Goal: Navigation & Orientation: Go to known website

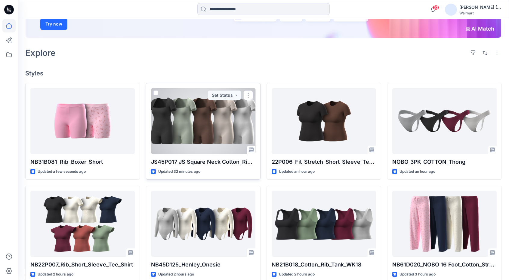
scroll to position [120, 0]
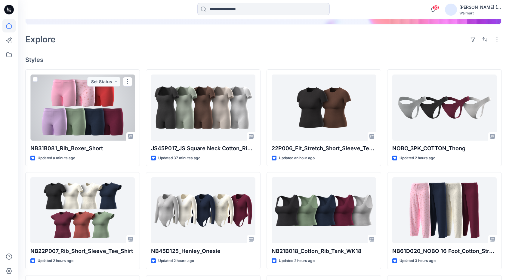
scroll to position [120, 0]
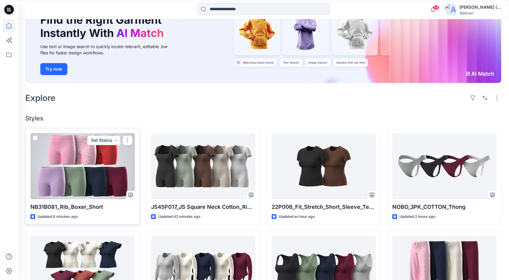
scroll to position [60, 0]
